Goal: Information Seeking & Learning: Check status

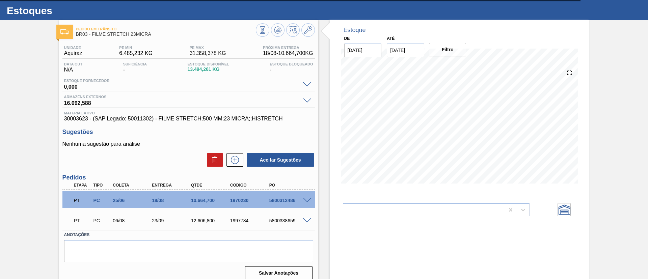
scroll to position [20, 0]
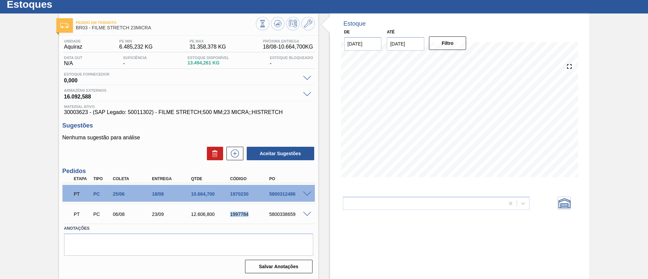
drag, startPoint x: 223, startPoint y: 217, endPoint x: 252, endPoint y: 217, distance: 28.7
click at [252, 217] on div "PT PC 06/08 23/09 12.606,800 1997784 5800338659" at bounding box center [187, 214] width 235 height 14
click at [252, 218] on div "PT PC 06/08 23/09 12.606,800 1997784 5800338659" at bounding box center [187, 214] width 235 height 14
click at [305, 215] on span at bounding box center [307, 214] width 8 height 5
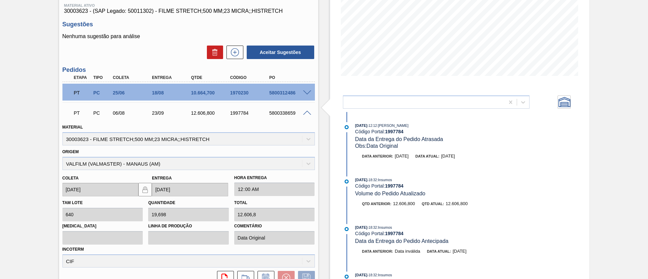
scroll to position [71, 0]
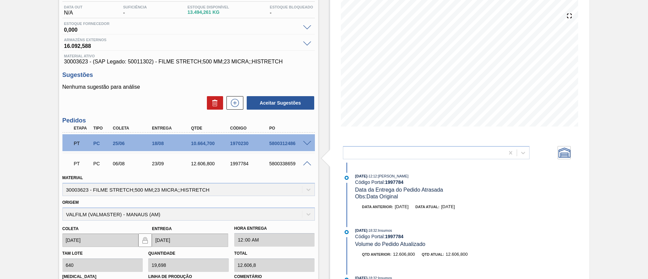
click at [303, 163] on span at bounding box center [307, 163] width 8 height 5
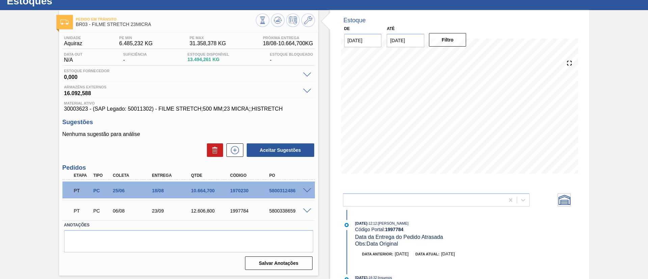
click at [0, 100] on div "Pedido em Trânsito BR03 - FILME STRETCH 23MICRA Unidade Aquiraz PE MIN 6.485,23…" at bounding box center [324, 144] width 648 height 269
click at [0, 132] on div "Pedido em Trânsito BR03 - FILME STRETCH 23MICRA Unidade Aquiraz PE MIN 6.485,23…" at bounding box center [324, 144] width 648 height 269
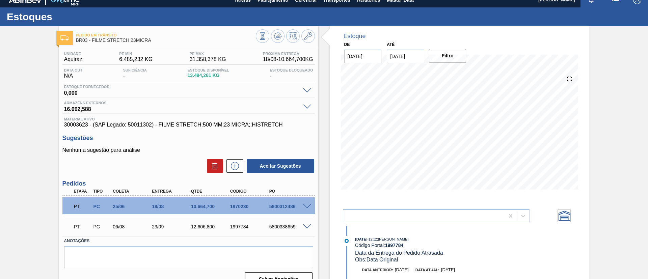
scroll to position [0, 0]
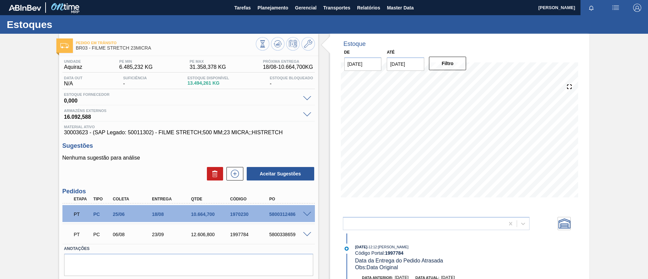
click at [0, 92] on div "Pedido em Trânsito BR03 - FILME STRETCH 23MICRA Unidade Aquiraz PE MIN 6.485,23…" at bounding box center [324, 168] width 648 height 269
click at [22, 82] on div "Pedido em Trânsito BR03 - FILME STRETCH 23MICRA Unidade Aquiraz PE MIN 6.485,23…" at bounding box center [324, 168] width 648 height 269
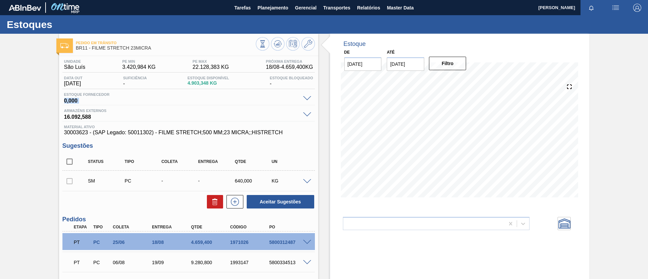
drag, startPoint x: 8, startPoint y: 101, endPoint x: 35, endPoint y: 97, distance: 27.7
click at [14, 107] on div "Pedido em Trânsito BR11 - FILME STRETCH 23MICRA Unidade São Luís PE MIN 3.420,9…" at bounding box center [324, 191] width 648 height 314
click at [22, 105] on div "Pedido em Trânsito BR11 - FILME STRETCH 23MICRA Unidade São Luís PE MIN 3.420,9…" at bounding box center [324, 191] width 648 height 314
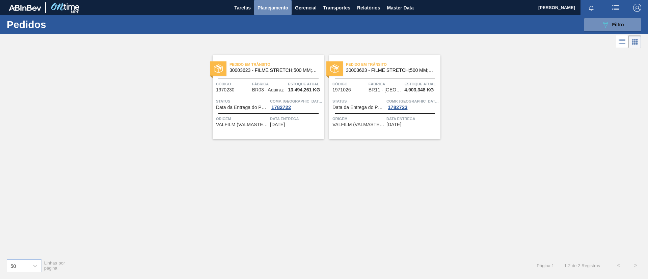
click at [262, 5] on span "Planejamento" at bounding box center [273, 8] width 31 height 8
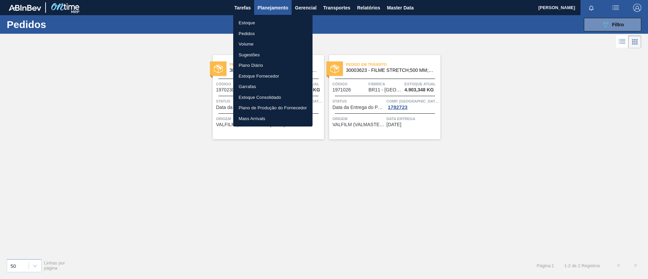
click at [269, 20] on li "Estoque" at bounding box center [272, 23] width 79 height 11
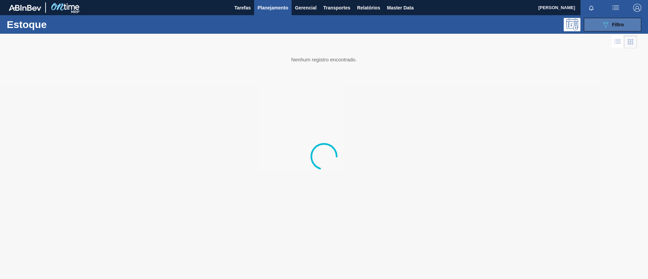
click at [606, 23] on icon at bounding box center [605, 25] width 5 height 6
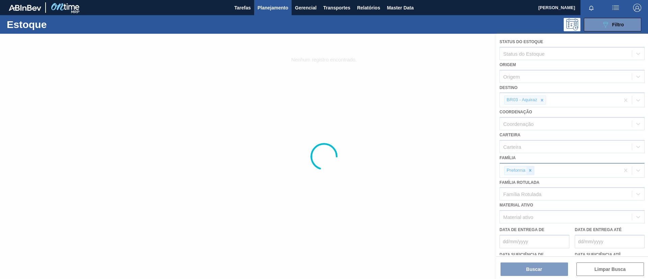
click at [528, 171] on icon at bounding box center [530, 170] width 5 height 5
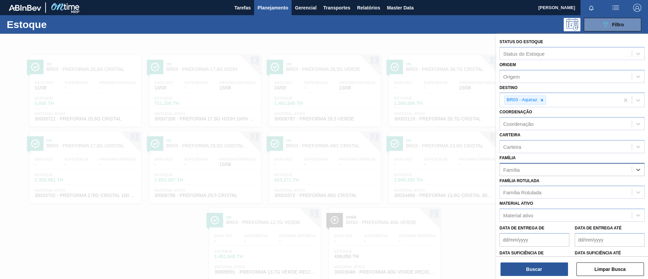
click at [531, 172] on div "Família" at bounding box center [566, 170] width 132 height 10
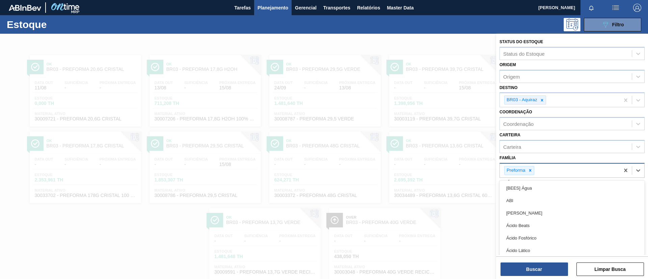
click at [531, 171] on icon at bounding box center [530, 170] width 5 height 5
click at [535, 161] on div "Família option Preforma, deselected. option [BEES] Água focused, 1 of 101. 101 …" at bounding box center [572, 164] width 145 height 23
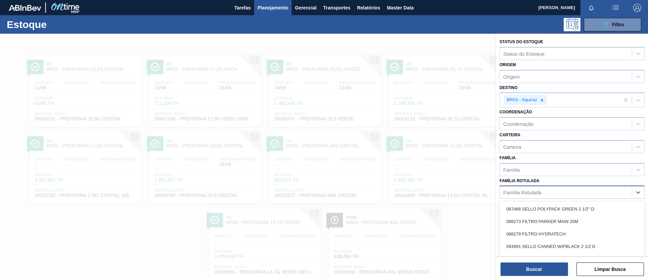
click at [536, 197] on div "Família Rotulada" at bounding box center [566, 193] width 132 height 10
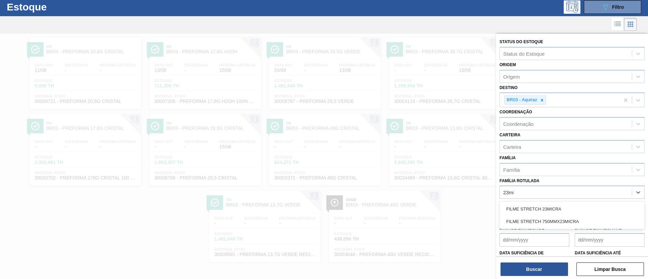
type Rotulada "23mic"
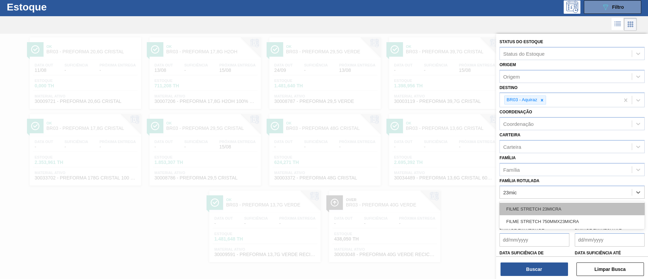
click at [542, 205] on div "FILME STRETCH 23MICRA" at bounding box center [572, 209] width 145 height 12
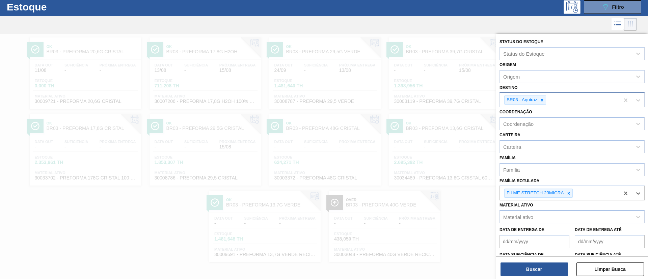
click at [543, 102] on icon at bounding box center [542, 100] width 5 height 5
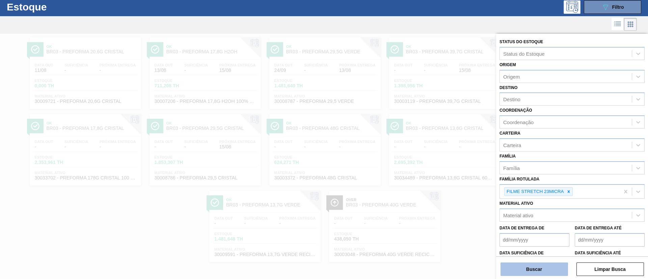
click at [548, 269] on button "Buscar" at bounding box center [535, 270] width 68 height 14
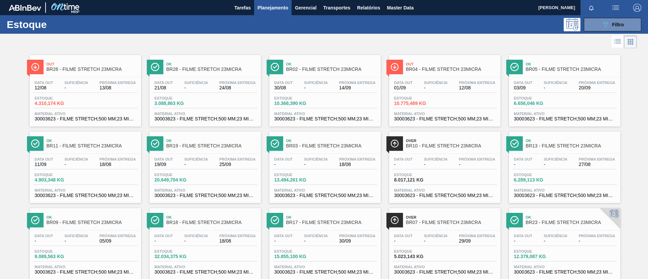
click at [221, 34] on div at bounding box center [318, 42] width 637 height 16
click at [368, 23] on div "089F7B8B-B2A5-4AFE-B5C0-19BA573D28AC Filtro" at bounding box center [376, 25] width 537 height 14
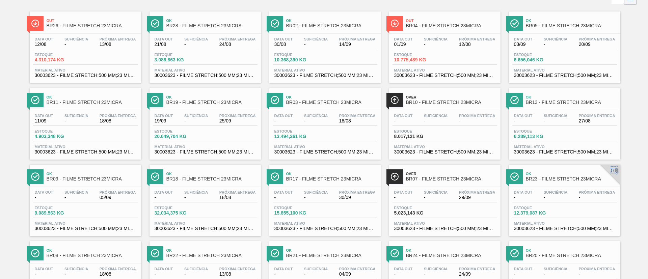
scroll to position [120, 0]
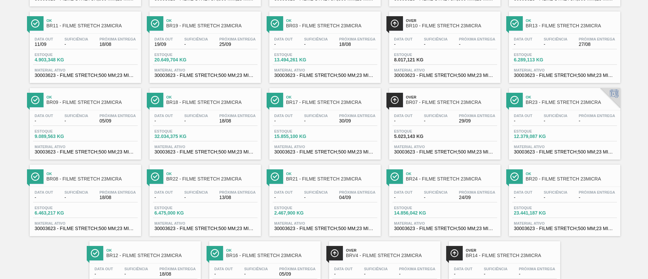
click at [106, 185] on div "Ok BR08 - FILME STRETCH 23MICRA Data out - Suficiência - Próxima Entrega 18/08 …" at bounding box center [85, 201] width 111 height 72
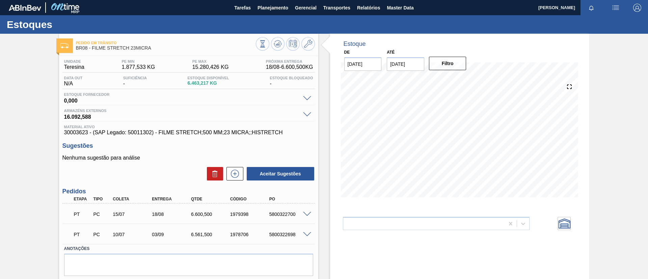
click at [274, 42] on icon at bounding box center [277, 43] width 7 height 4
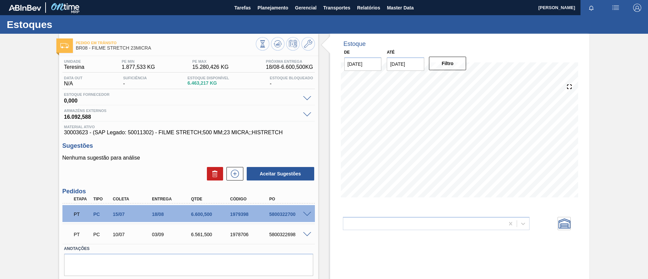
click at [20, 130] on div "Pedido em Trânsito BR08 - FILME STRETCH 23MICRA Unidade Teresina PE MIN 1.877,5…" at bounding box center [324, 167] width 648 height 266
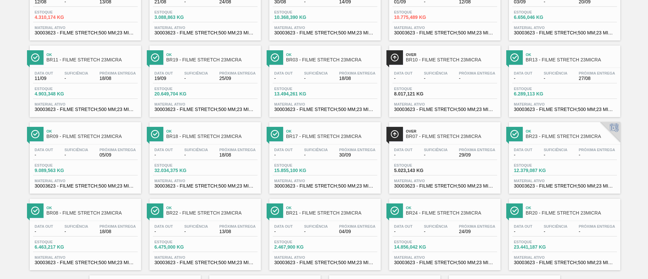
scroll to position [171, 0]
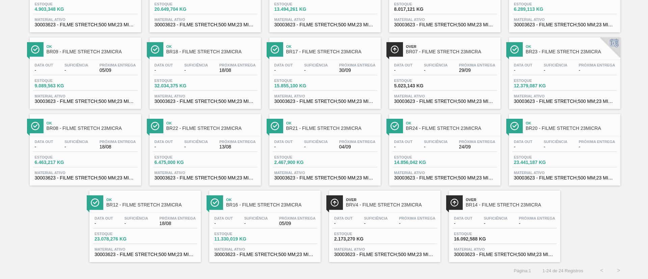
click at [124, 133] on div "Ok BR08 - FILME STRETCH 23MICRA" at bounding box center [92, 125] width 91 height 15
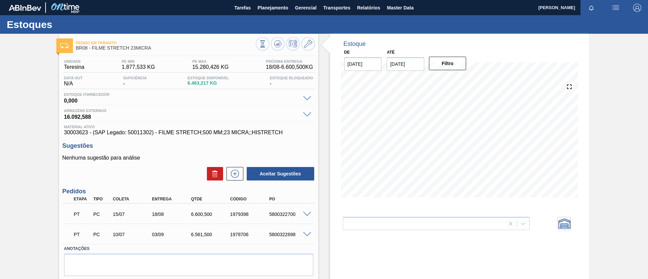
scroll to position [20, 0]
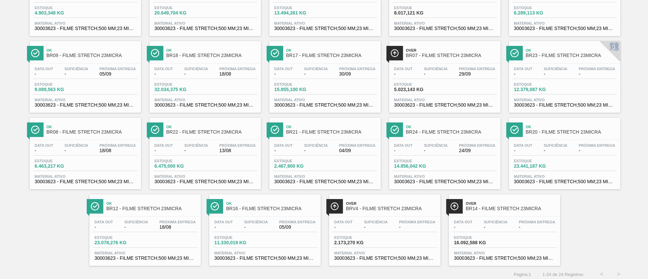
scroll to position [171, 0]
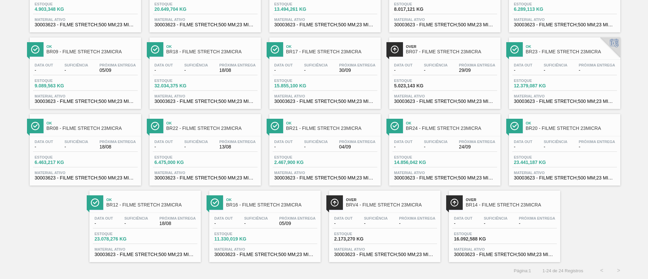
click at [64, 135] on div "Ok BR08 - FILME STRETCH 23MICRA Data out - Suficiência - Próxima Entrega 18/08 …" at bounding box center [85, 150] width 111 height 72
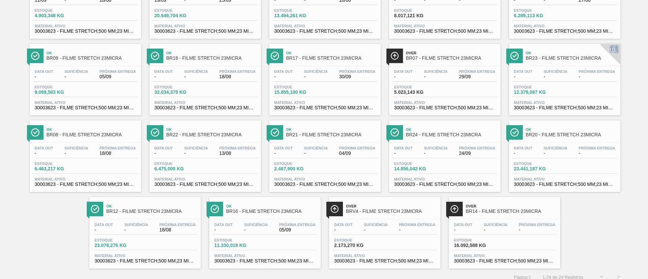
scroll to position [171, 0]
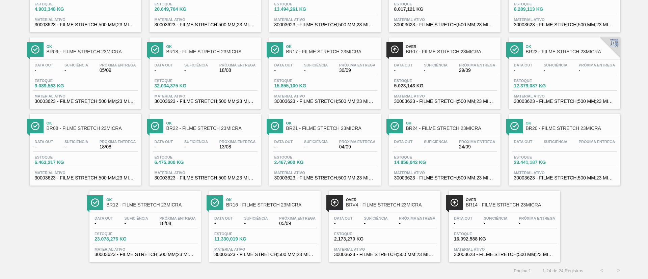
click at [300, 207] on span "BR16 - FILME STRETCH 23MICRA" at bounding box center [271, 205] width 91 height 5
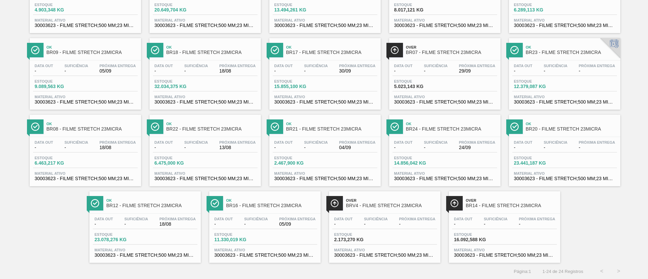
scroll to position [171, 0]
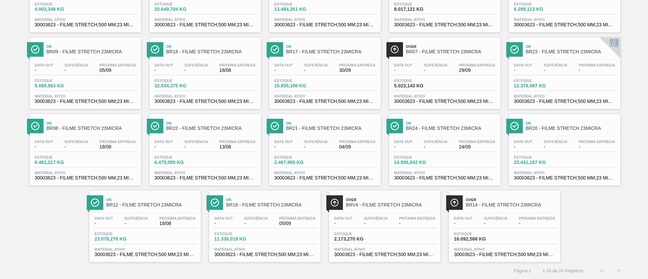
click at [542, 130] on span "BR20 - FILME STRETCH 23MICRA" at bounding box center [571, 128] width 91 height 5
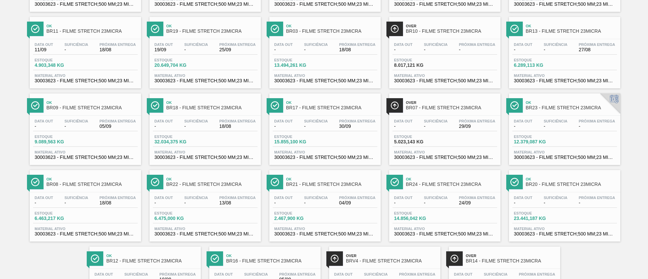
scroll to position [101, 0]
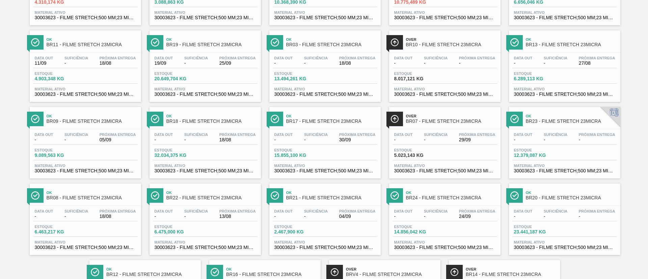
click at [77, 125] on div "Ok BR09 - FILME STRETCH 23MICRA" at bounding box center [92, 118] width 91 height 15
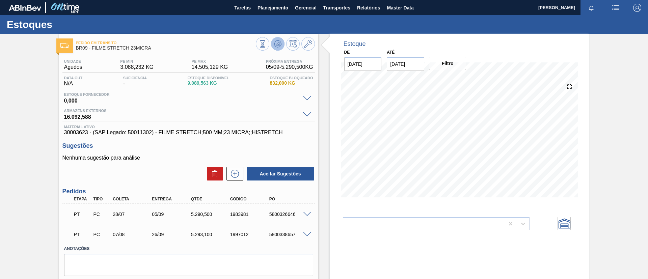
click at [278, 37] on button at bounding box center [278, 44] width 14 height 14
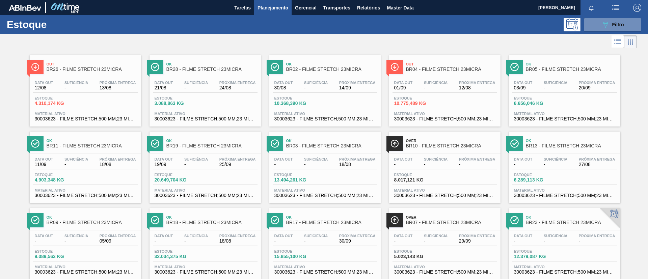
click at [55, 43] on div at bounding box center [318, 42] width 637 height 16
click at [67, 76] on div "Out BR26 - FILME STRETCH 23MICRA Data out 12/08 Suficiência - Próxima Entrega 1…" at bounding box center [85, 91] width 111 height 72
click at [210, 149] on div "Ok BR19 - FILME STRETCH 23MICRA" at bounding box center [211, 143] width 91 height 15
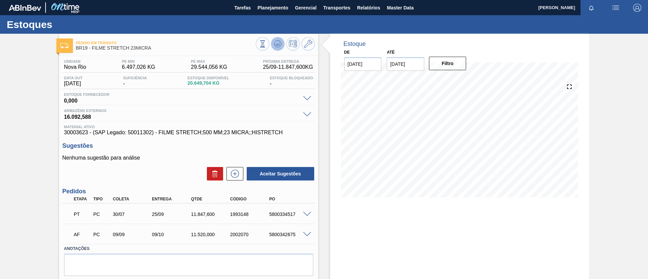
click at [282, 41] on button at bounding box center [278, 44] width 14 height 14
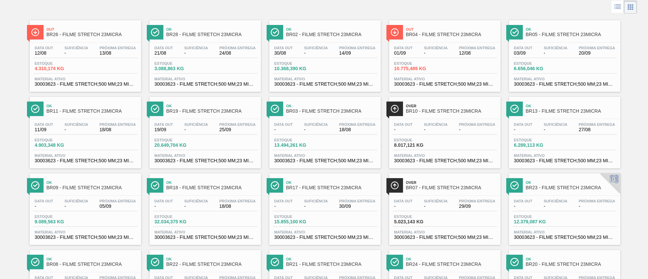
scroll to position [51, 0]
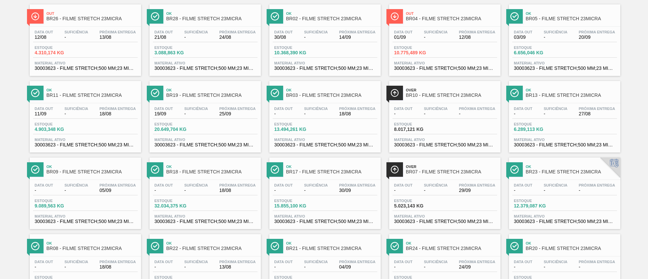
click at [464, 98] on span "BR10 - FILME STRETCH 23MICRA" at bounding box center [451, 95] width 91 height 5
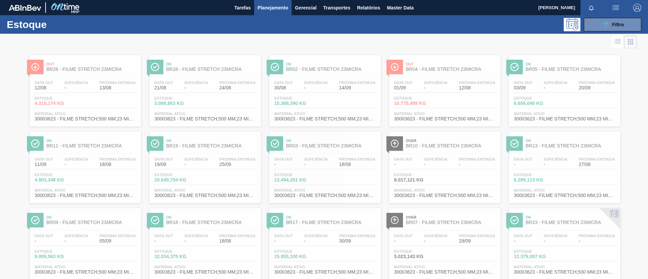
click at [557, 144] on div at bounding box center [324, 156] width 648 height 245
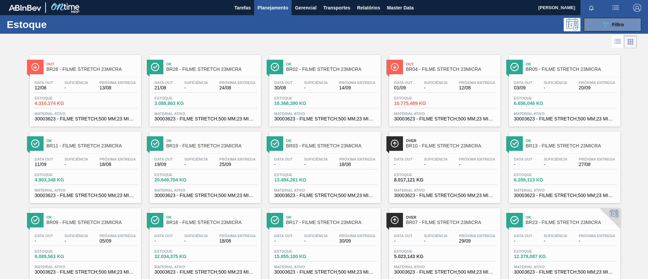
click at [557, 145] on span "BR13 - FILME STRETCH 23MICRA" at bounding box center [571, 145] width 91 height 5
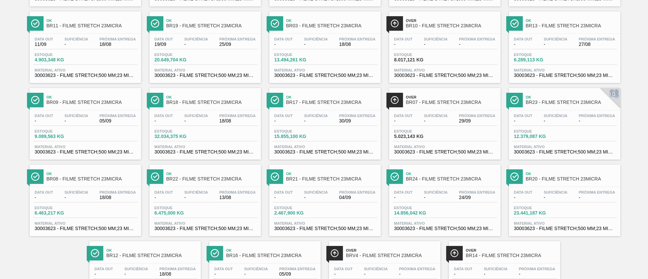
scroll to position [70, 0]
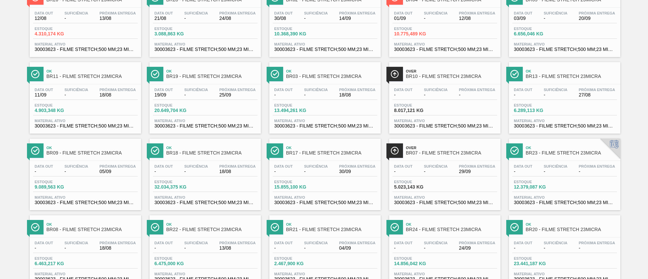
click at [195, 156] on div "Ok BR18 - FILME STRETCH 23MICRA" at bounding box center [211, 150] width 91 height 15
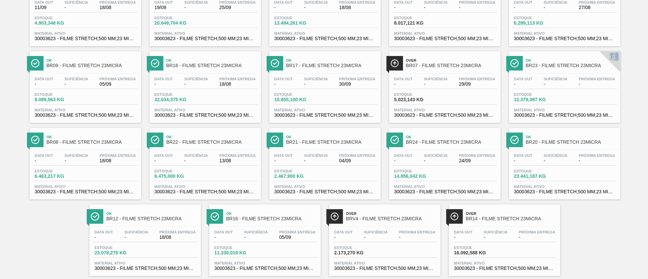
scroll to position [171, 0]
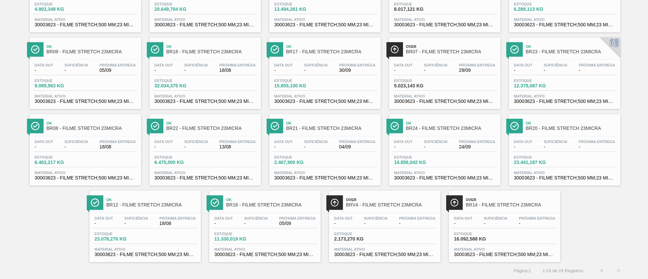
click at [108, 147] on span "18/08" at bounding box center [118, 146] width 36 height 5
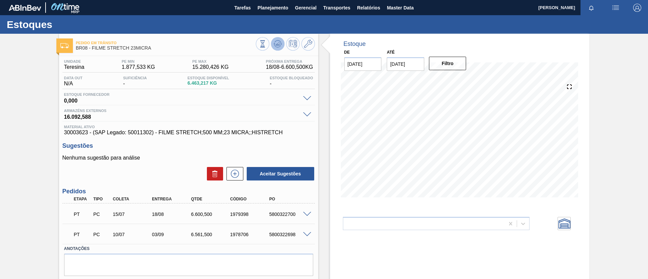
click at [280, 39] on button at bounding box center [278, 44] width 14 height 14
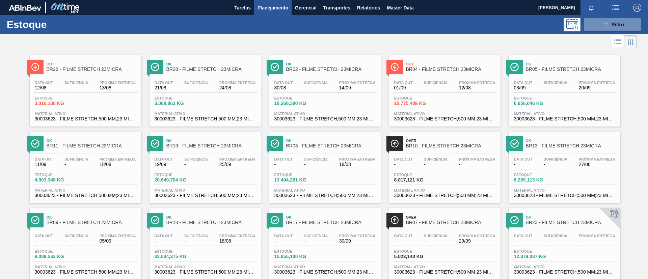
scroll to position [152, 0]
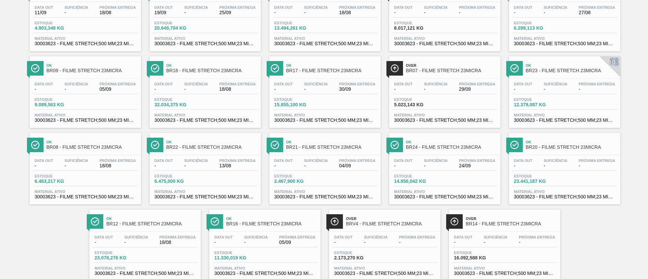
click at [208, 73] on span "BR18 - FILME STRETCH 23MICRA" at bounding box center [211, 70] width 91 height 5
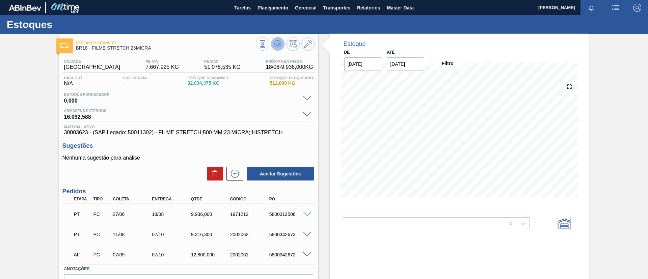
click at [266, 40] on icon at bounding box center [262, 43] width 7 height 7
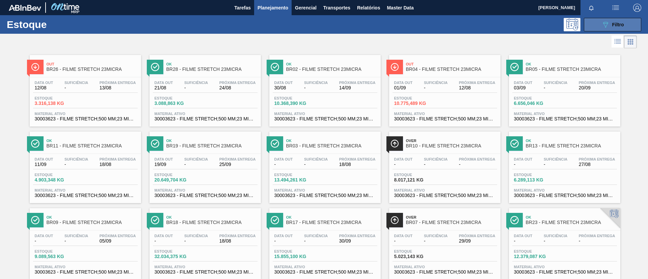
click at [599, 26] on button "089F7B8B-B2A5-4AFE-B5C0-19BA573D28AC Filtro" at bounding box center [612, 25] width 57 height 14
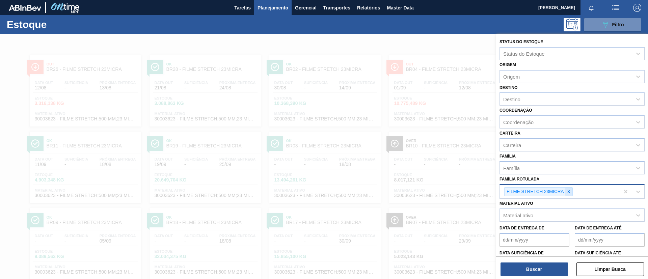
click at [569, 189] on icon at bounding box center [568, 191] width 5 height 5
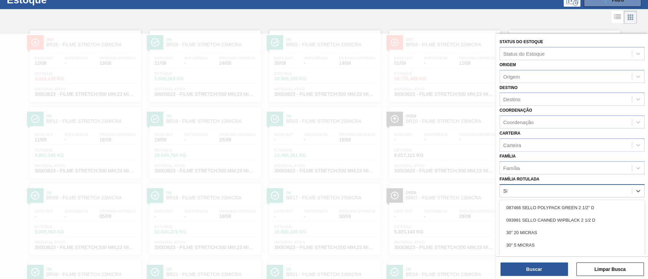
scroll to position [25, 0]
type Rotulada "SK 269ML MP"
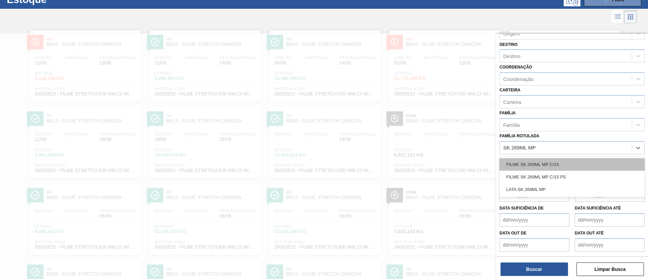
click at [573, 163] on div "FILME SK 269ML MP C/15" at bounding box center [572, 164] width 145 height 12
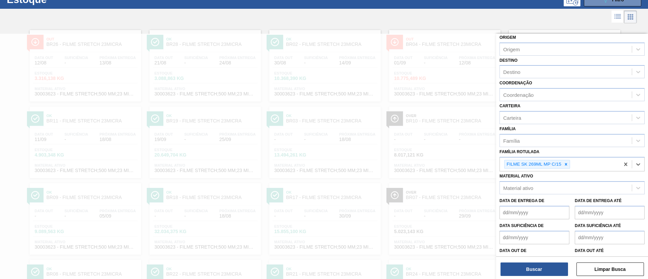
scroll to position [0, 0]
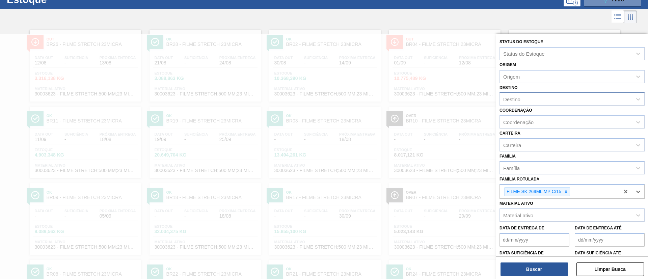
click at [541, 99] on div "Destino" at bounding box center [566, 100] width 132 height 10
type input "jua"
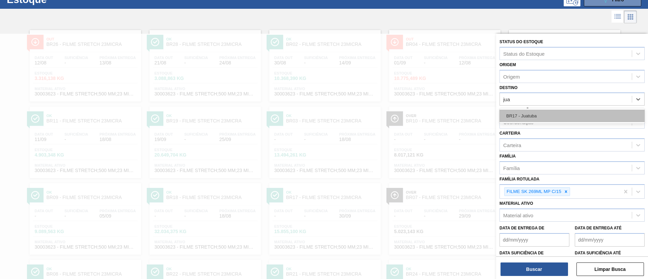
click at [545, 111] on div "BR17 - Juatuba" at bounding box center [572, 116] width 145 height 12
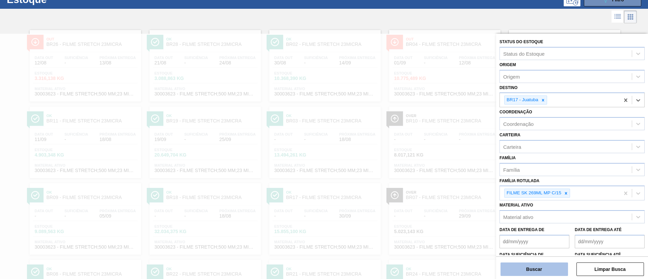
click at [549, 266] on button "Buscar" at bounding box center [535, 270] width 68 height 14
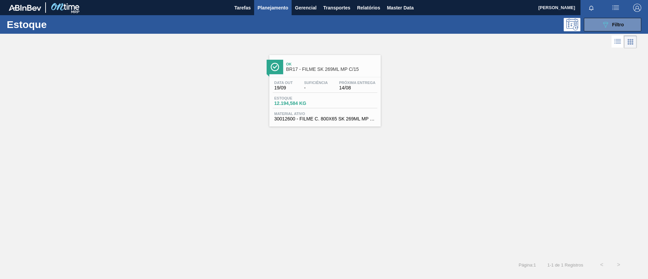
click at [343, 64] on span "Ok" at bounding box center [331, 64] width 91 height 4
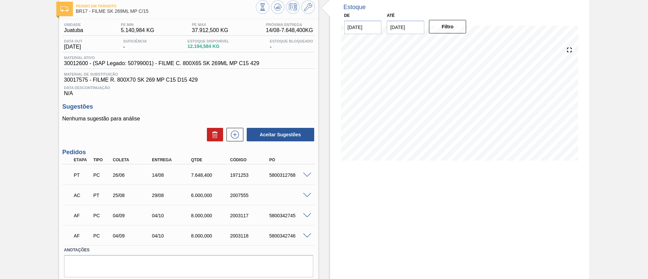
scroll to position [51, 0]
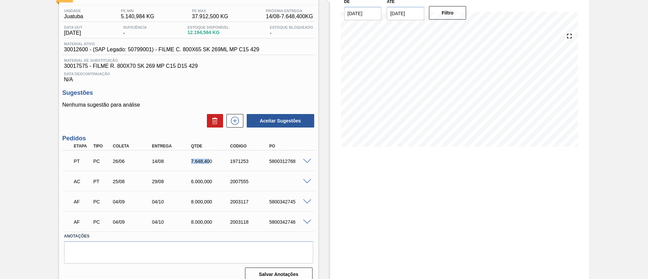
click at [208, 161] on div "7.648,400" at bounding box center [206, 161] width 39 height 5
copy div "7.648,40"
click at [41, 146] on div "Pedido em Trânsito BR17 - FILME SK 269ML MP C/15 Unidade Juatuba PE MIN 5.140,9…" at bounding box center [324, 135] width 648 height 304
click at [308, 158] on div at bounding box center [308, 160] width 14 height 5
click at [308, 160] on span at bounding box center [307, 161] width 8 height 5
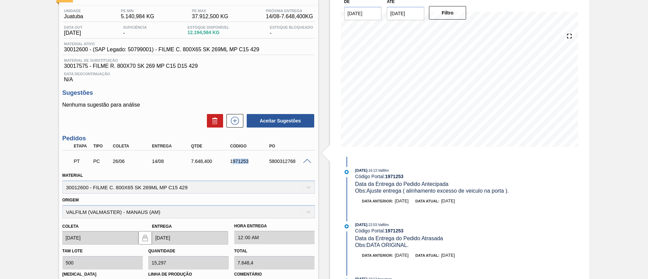
drag, startPoint x: 232, startPoint y: 160, endPoint x: 260, endPoint y: 162, distance: 27.7
click at [260, 162] on div "1971253" at bounding box center [251, 161] width 44 height 5
click at [246, 162] on div "1971253" at bounding box center [251, 161] width 44 height 5
drag, startPoint x: 223, startPoint y: 162, endPoint x: 261, endPoint y: 166, distance: 38.0
click at [261, 166] on div "PT PC 26/06 14/08 7.648,400 1971253 5800312768" at bounding box center [187, 161] width 235 height 14
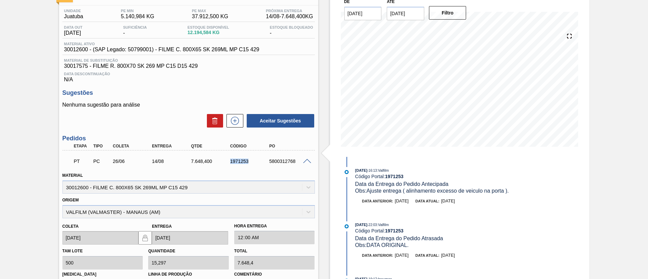
click at [261, 166] on div "PT PC 26/06 14/08 7.648,400 1971253 5800312768" at bounding box center [187, 161] width 235 height 14
drag, startPoint x: 249, startPoint y: 164, endPoint x: 70, endPoint y: 139, distance: 180.9
click at [68, 139] on div "Pedidos Etapa Tipo Coleta Entrega Qtde Código PO PT PC 26/06 14/08 7.648,400 19…" at bounding box center [188, 265] width 252 height 260
click at [179, 168] on div "PT PC 26/06 14/08 7.648,400 1971253 5800312768" at bounding box center [188, 160] width 252 height 17
drag, startPoint x: 257, startPoint y: 164, endPoint x: 169, endPoint y: 166, distance: 87.8
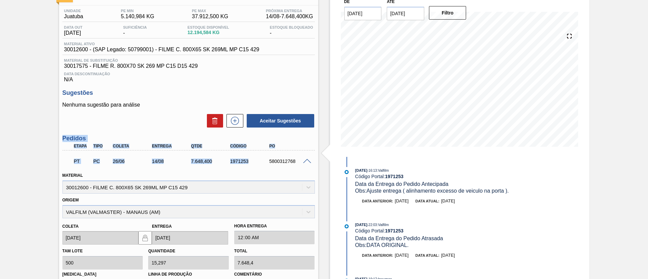
click at [47, 133] on div "Pedido em Trânsito BR17 - FILME SK 269ML MP C/15 Unidade Juatuba PE MIN 5.140,9…" at bounding box center [324, 216] width 648 height 467
click at [310, 179] on div "Material 30012600 - FILME C. 800X65 SK 269ML MP C15 429" at bounding box center [188, 182] width 252 height 23
drag, startPoint x: 299, startPoint y: 166, endPoint x: 56, endPoint y: 138, distance: 244.6
click at [56, 138] on div "Pedido em Trânsito BR17 - FILME SK 269ML MP C/15 Unidade Juatuba PE MIN 5.140,9…" at bounding box center [324, 216] width 648 height 467
click at [55, 138] on div "Pedido em Trânsito BR17 - FILME SK 269ML MP C/15 Unidade Juatuba PE MIN 5.140,9…" at bounding box center [324, 216] width 648 height 467
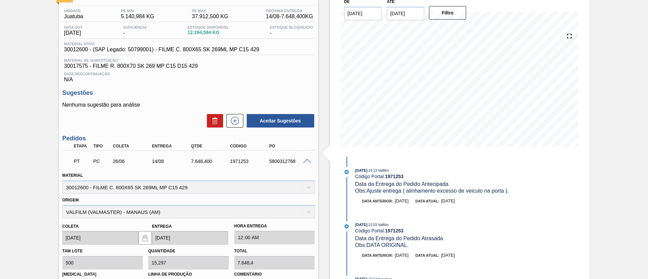
click at [20, 86] on div "Pedido em Trânsito BR17 - FILME SK 269ML MP C/15 Unidade Juatuba PE MIN 5.140,9…" at bounding box center [324, 216] width 648 height 467
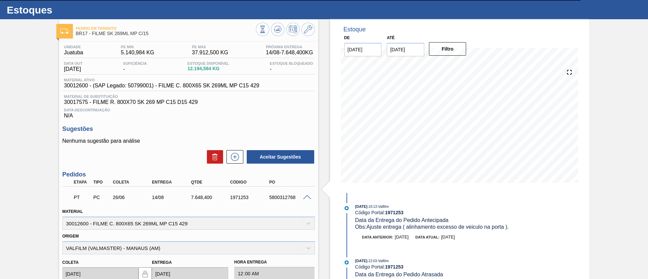
scroll to position [0, 0]
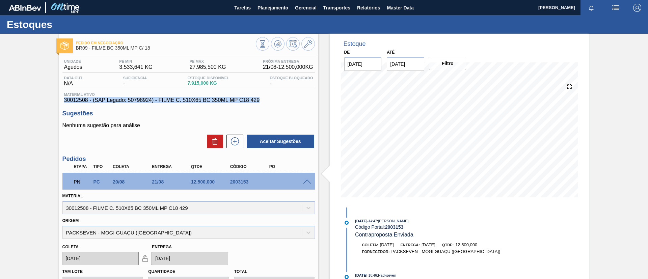
scroll to position [18, 0]
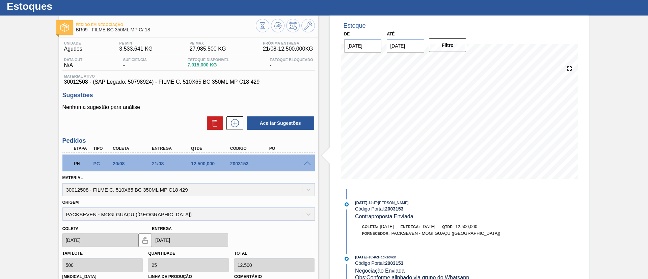
drag, startPoint x: 0, startPoint y: 124, endPoint x: 6, endPoint y: 124, distance: 6.4
click at [0, 124] on div "Pedido em Negociação BR09 - FILME BC 350ML MP C/ 18 Unidade Agudos PE MIN 3.533…" at bounding box center [324, 255] width 648 height 478
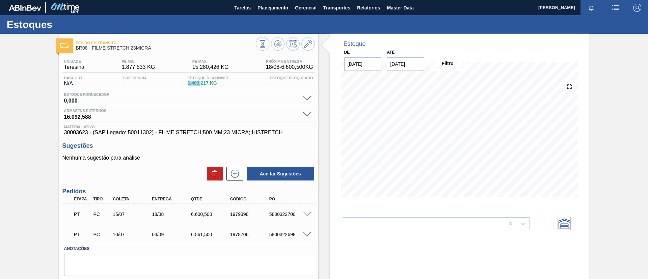
drag, startPoint x: 186, startPoint y: 85, endPoint x: 200, endPoint y: 86, distance: 14.5
click at [200, 86] on div "Estoque Disponível 6.463,217 KG" at bounding box center [208, 81] width 45 height 11
click at [44, 94] on div "Pedido em Trânsito BR08 - FILME STRETCH 23MICRA Unidade Teresina PE MIN 1.877,5…" at bounding box center [324, 167] width 648 height 266
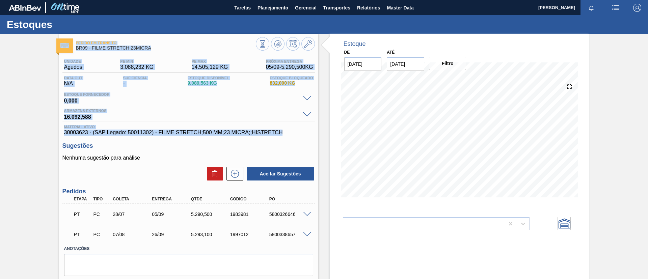
drag, startPoint x: 288, startPoint y: 132, endPoint x: 57, endPoint y: 28, distance: 253.2
click at [57, 28] on div "Estoques Pedido em Trânsito BR09 - FILME STRETCH 23MICRA Unidade Agudos PE MIN …" at bounding box center [324, 157] width 648 height 284
click at [52, 120] on div "Pedido em Trânsito BR09 - FILME STRETCH 23MICRA Unidade Agudos PE MIN 3.088,232…" at bounding box center [324, 167] width 648 height 266
drag, startPoint x: 286, startPoint y: 134, endPoint x: 28, endPoint y: 30, distance: 277.7
click at [28, 30] on div "Estoques Pedido em Trânsito BR09 - FILME STRETCH 23MICRA Unidade Agudos PE MIN …" at bounding box center [324, 157] width 648 height 284
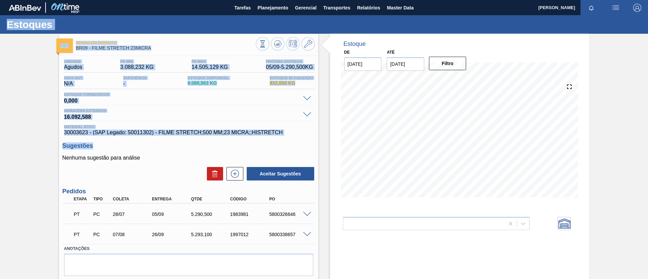
drag, startPoint x: 3, startPoint y: 17, endPoint x: 289, endPoint y: 136, distance: 309.4
click at [289, 136] on div "Estoques Pedido em Trânsito BR09 - FILME STRETCH 23MICRA Unidade Agudos PE MIN …" at bounding box center [324, 157] width 648 height 284
click at [6, 91] on div "Pedido em Trânsito BR09 - FILME STRETCH 23MICRA Unidade Agudos PE MIN 3.088,232…" at bounding box center [324, 167] width 648 height 266
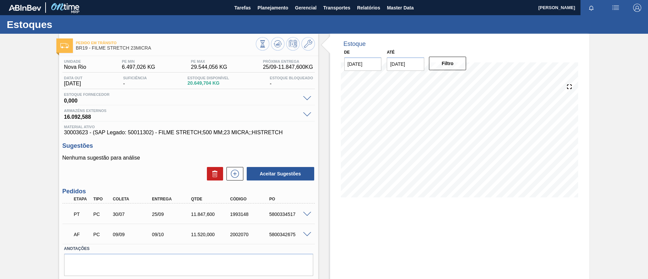
click at [222, 190] on h3 "Pedidos" at bounding box center [188, 191] width 252 height 7
